Goal: Task Accomplishment & Management: Use online tool/utility

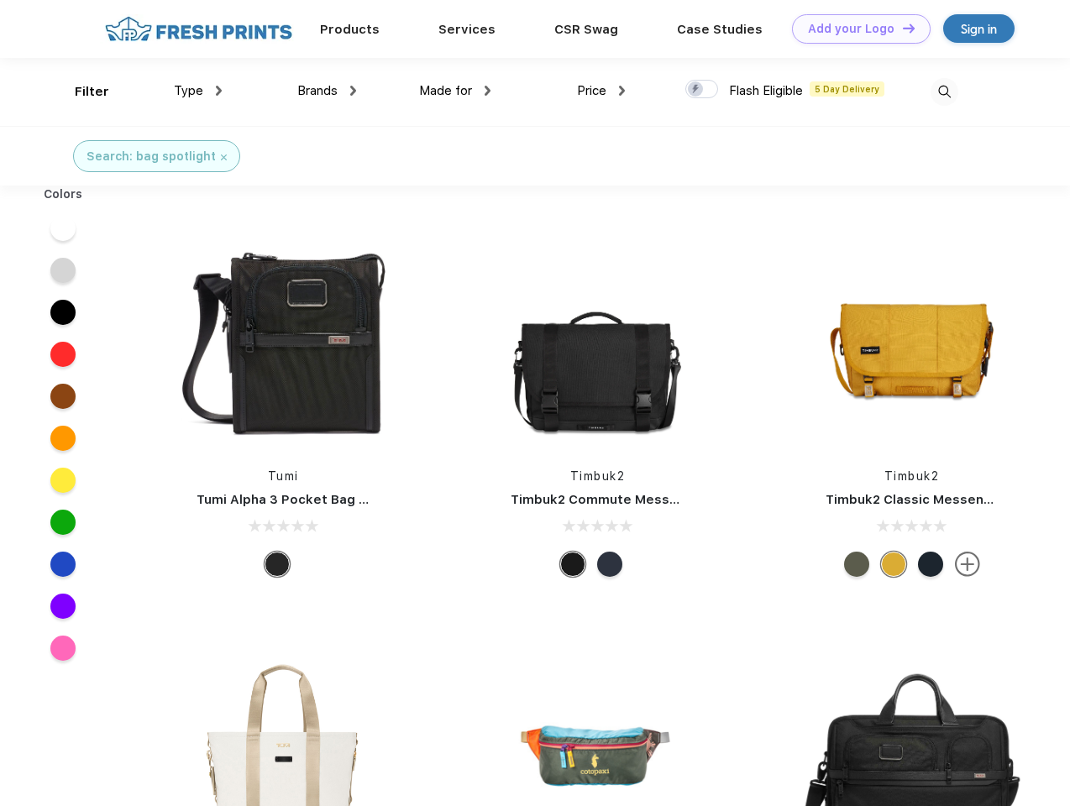
click at [855, 29] on link "Add your Logo Design Tool" at bounding box center [861, 28] width 139 height 29
click at [0, 0] on div "Design Tool" at bounding box center [0, 0] width 0 height 0
click at [901, 28] on link "Add your Logo Design Tool" at bounding box center [861, 28] width 139 height 29
click at [81, 92] on div "Filter" at bounding box center [92, 91] width 34 height 19
click at [198, 91] on span "Type" at bounding box center [188, 90] width 29 height 15
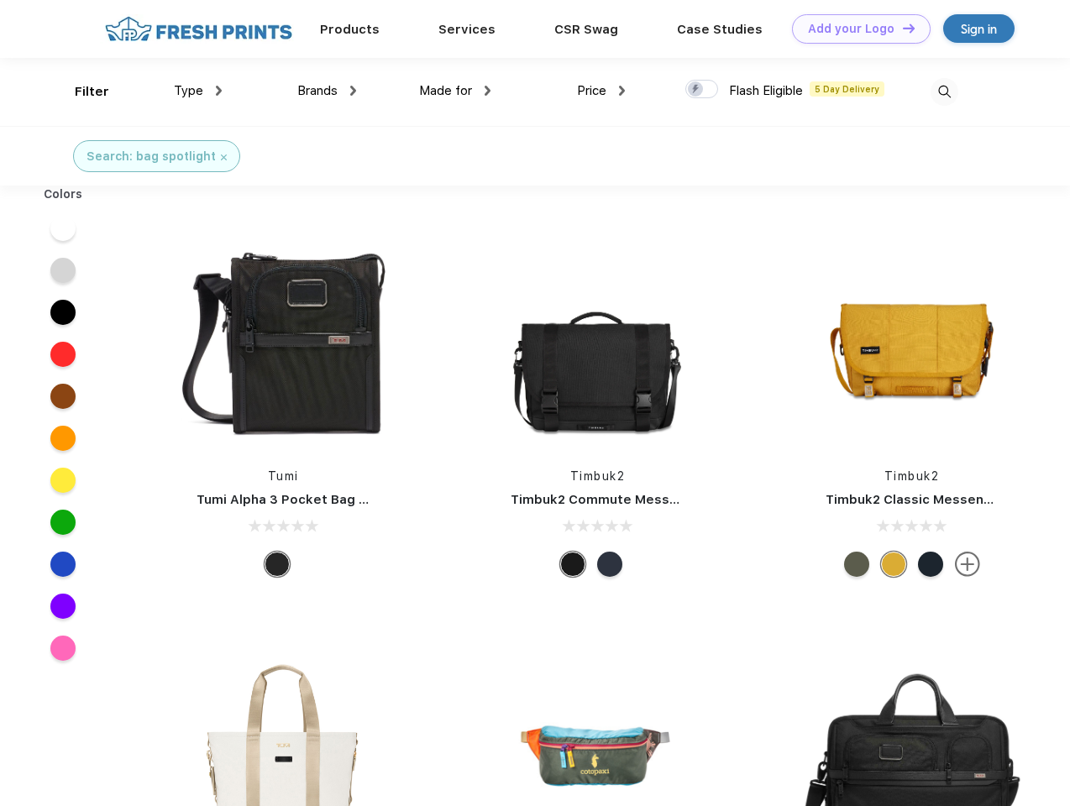
click at [327, 91] on span "Brands" at bounding box center [317, 90] width 40 height 15
click at [455, 91] on span "Made for" at bounding box center [445, 90] width 53 height 15
click at [601, 91] on span "Price" at bounding box center [591, 90] width 29 height 15
click at [702, 90] on div at bounding box center [701, 89] width 33 height 18
click at [696, 90] on input "checkbox" at bounding box center [690, 84] width 11 height 11
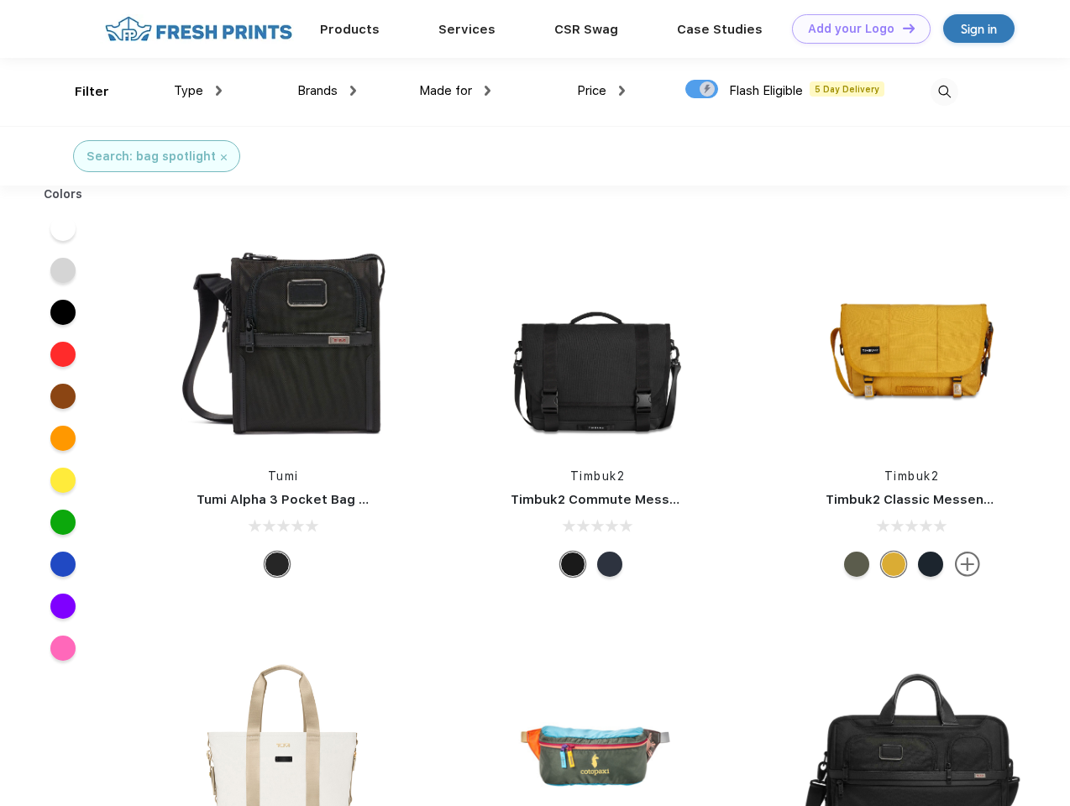
click at [944, 92] on img at bounding box center [945, 92] width 28 height 28
